Goal: Find specific page/section: Find specific page/section

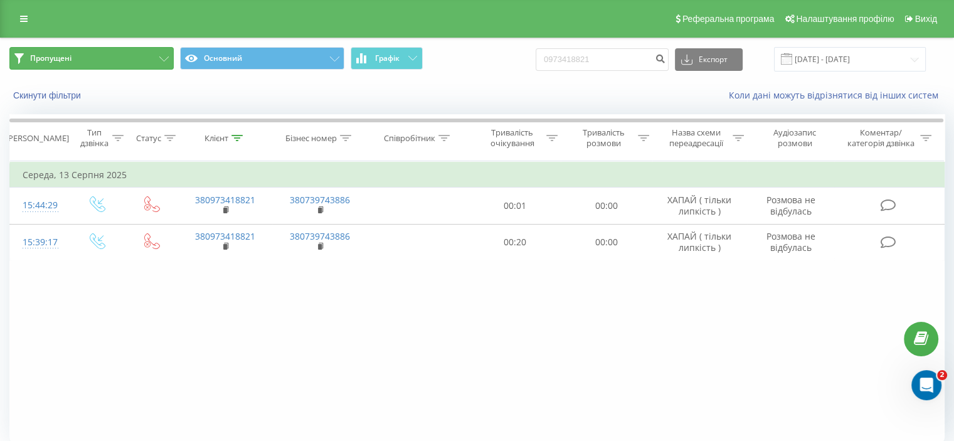
click at [59, 60] on span "Пропущені" at bounding box center [50, 58] width 41 height 10
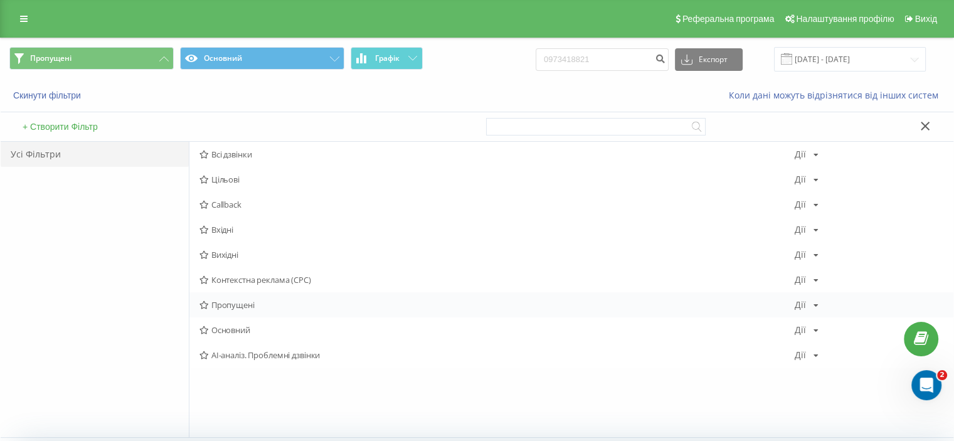
click at [236, 300] on span "Пропущені" at bounding box center [496, 304] width 595 height 9
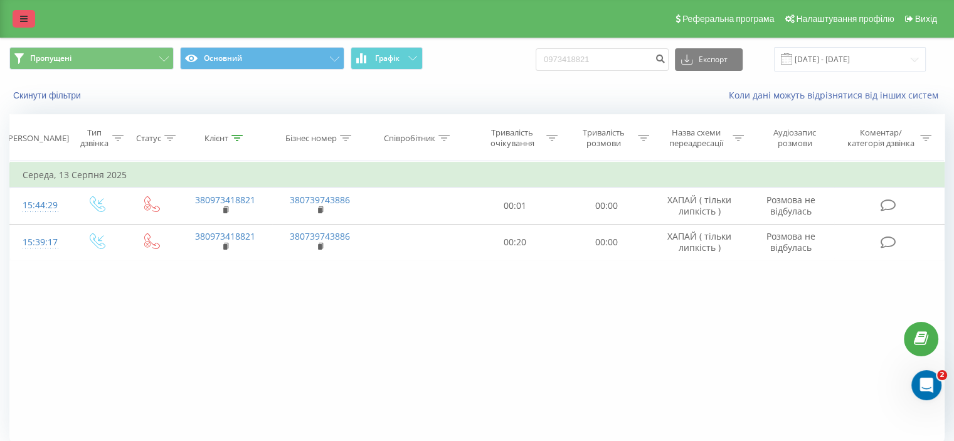
click at [28, 16] on link at bounding box center [24, 19] width 23 height 18
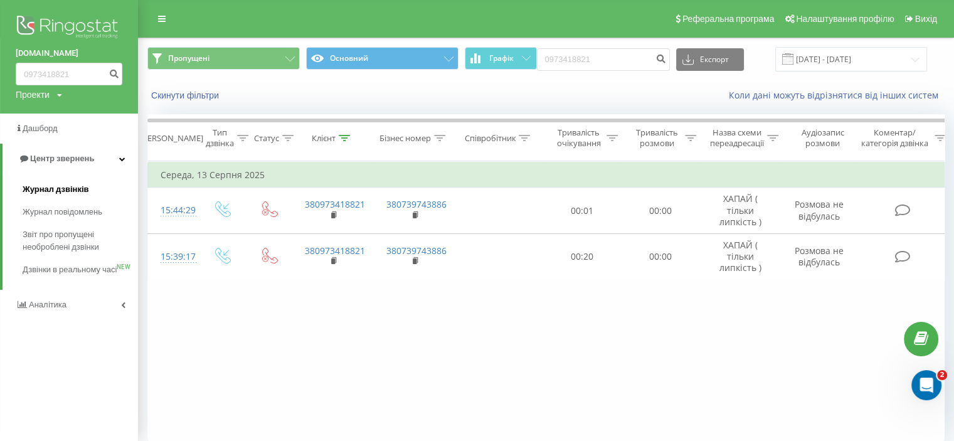
click at [78, 191] on span "Журнал дзвінків" at bounding box center [56, 189] width 66 height 13
